Goal: Information Seeking & Learning: Check status

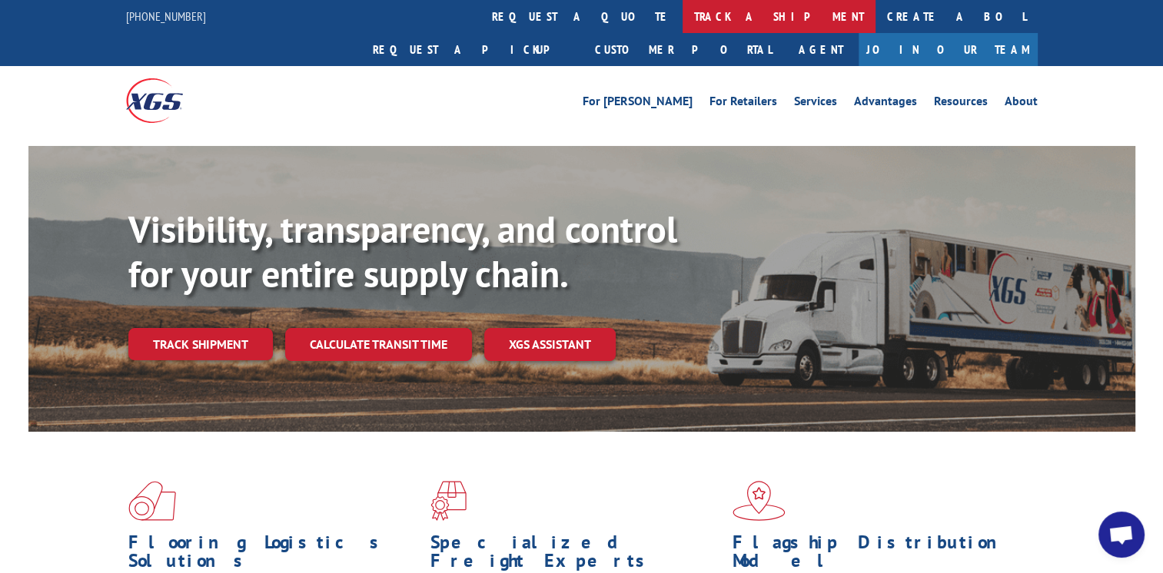
click at [683, 12] on link "track a shipment" at bounding box center [779, 16] width 193 height 33
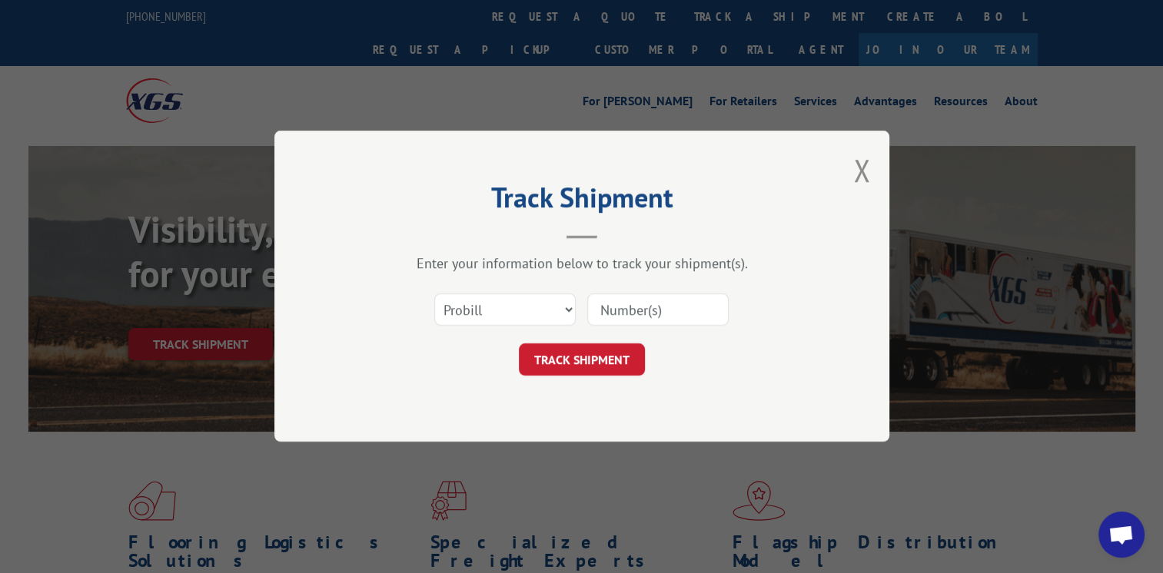
click at [694, 303] on input at bounding box center [657, 310] width 141 height 32
type input "368955"
click button "TRACK SHIPMENT" at bounding box center [582, 360] width 126 height 32
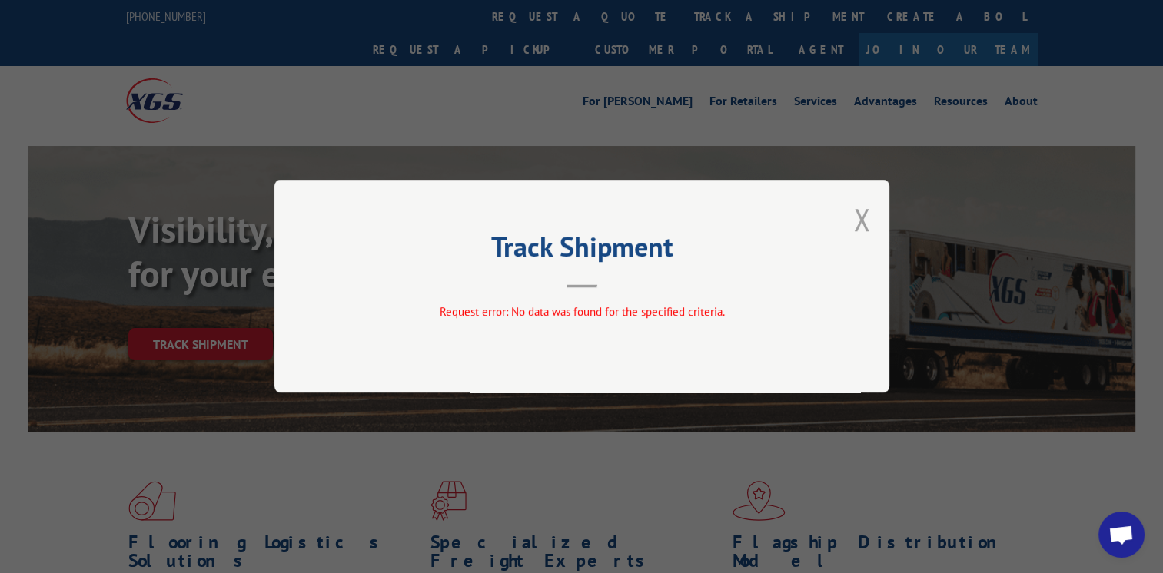
click at [858, 212] on button "Close modal" at bounding box center [861, 219] width 17 height 41
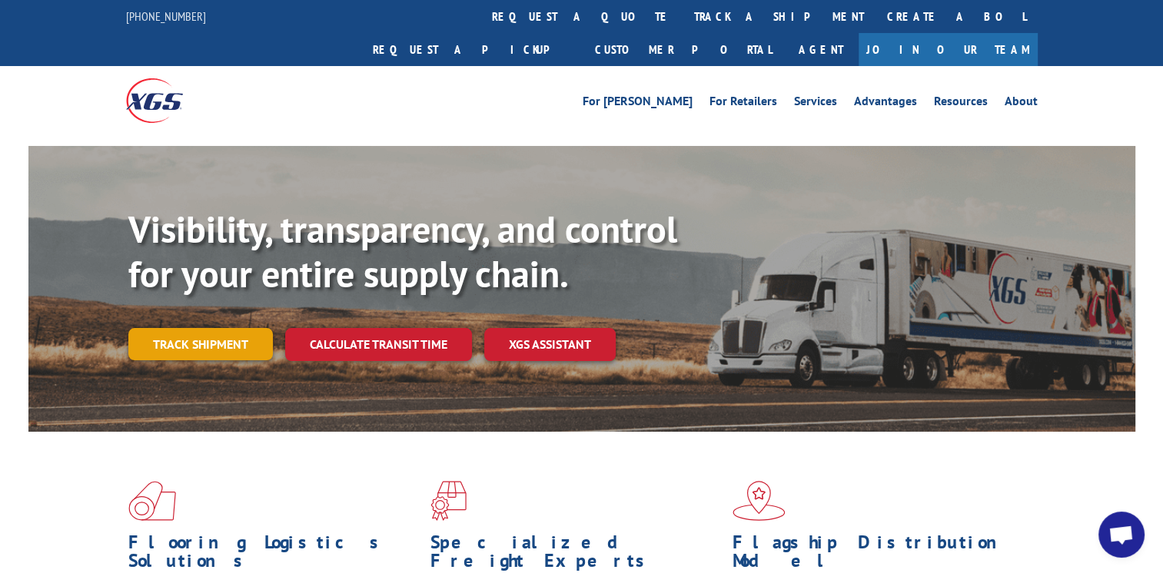
click at [200, 328] on link "Track shipment" at bounding box center [200, 344] width 145 height 32
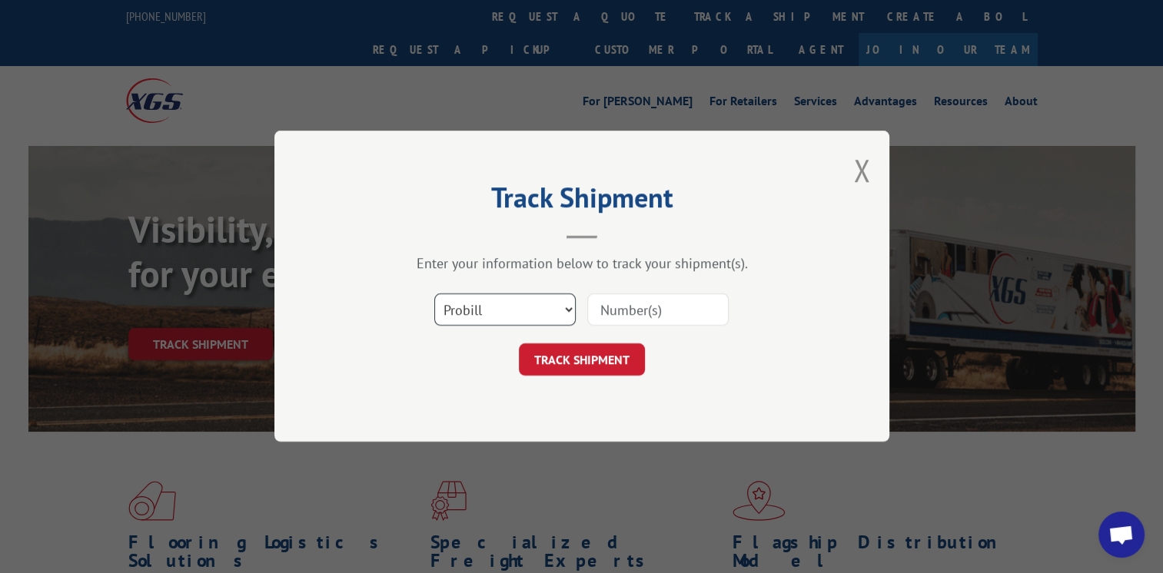
click at [522, 309] on select "Select category... Probill BOL PO" at bounding box center [504, 310] width 141 height 32
select select "bol"
click at [434, 294] on select "Select category... Probill BOL PO" at bounding box center [504, 310] width 141 height 32
click at [676, 310] on input at bounding box center [657, 310] width 141 height 32
type input "368955"
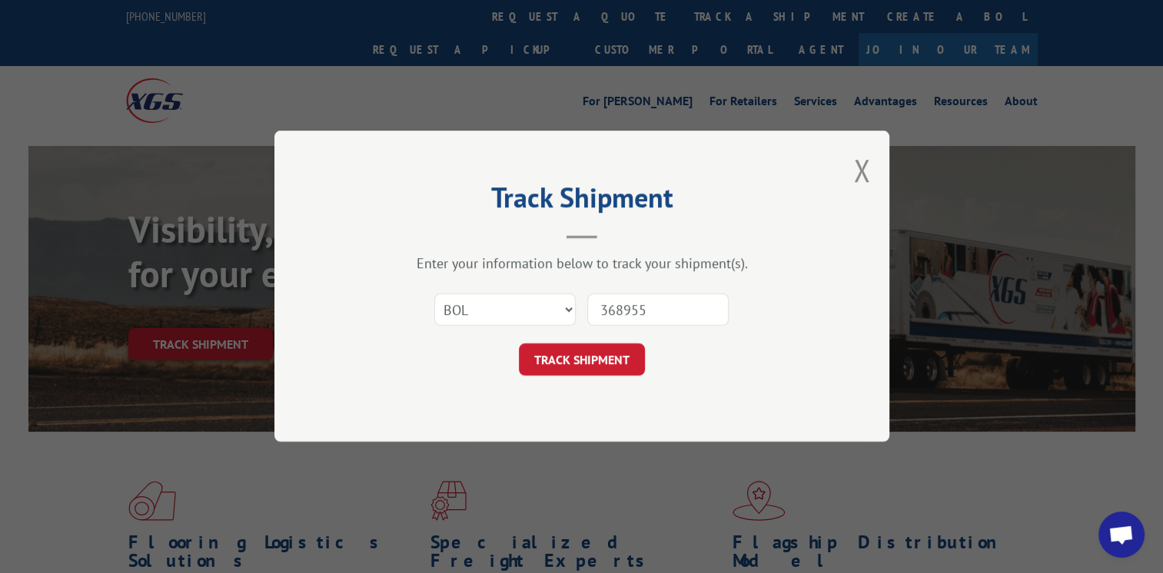
click button "TRACK SHIPMENT" at bounding box center [582, 360] width 126 height 32
